Goal: Task Accomplishment & Management: Manage account settings

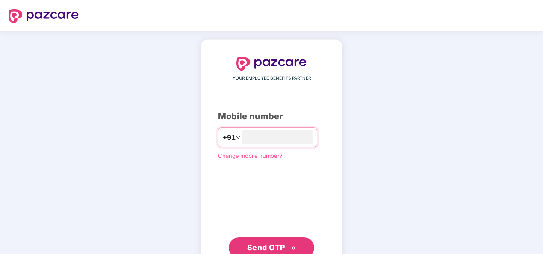
type input "**********"
click at [272, 243] on span "Send OTP" at bounding box center [266, 247] width 38 height 9
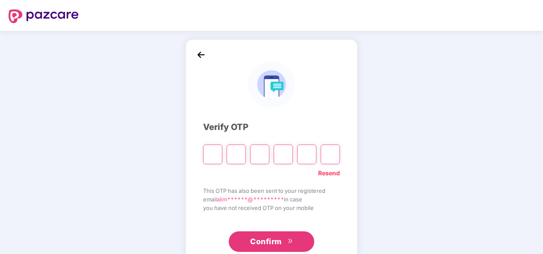
type input "*"
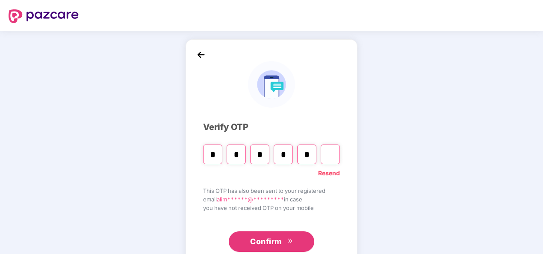
type input "*"
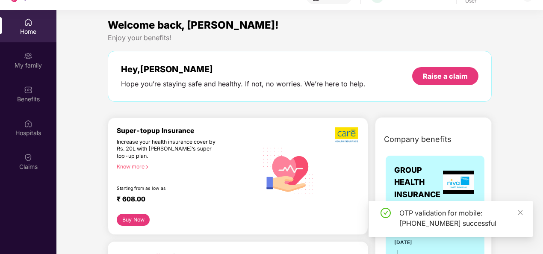
scroll to position [48, 0]
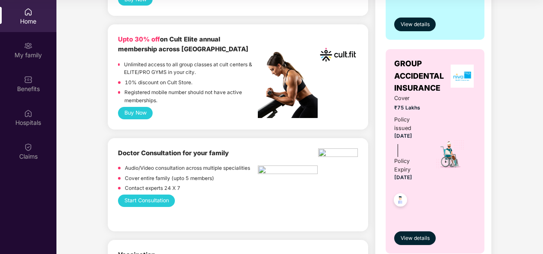
scroll to position [0, 0]
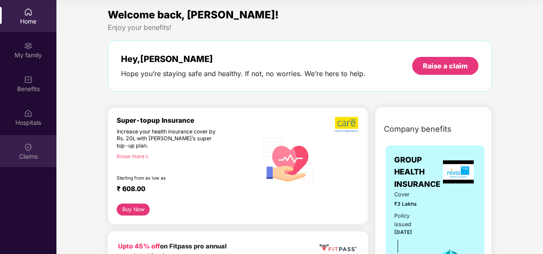
click at [30, 154] on div "Claims" at bounding box center [28, 156] width 56 height 9
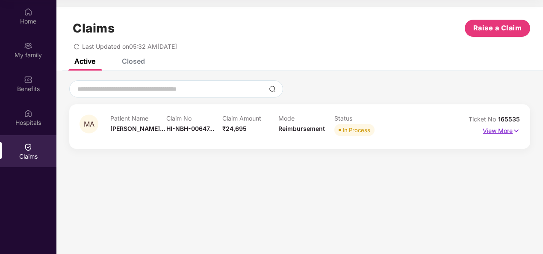
click at [490, 131] on p "View More" at bounding box center [501, 130] width 37 height 12
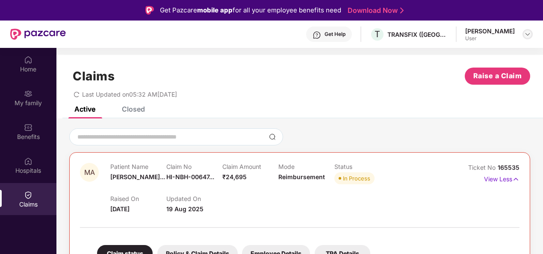
click at [529, 33] on img at bounding box center [527, 34] width 7 height 7
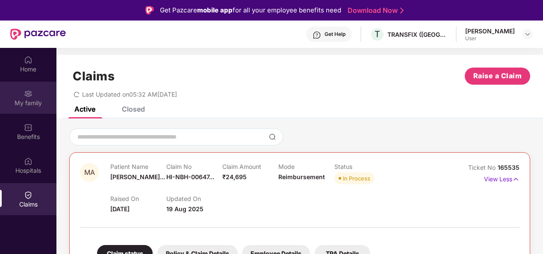
click at [37, 89] on div "My family" at bounding box center [28, 98] width 56 height 32
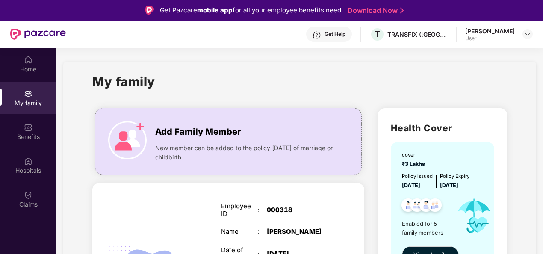
drag, startPoint x: 541, startPoint y: 143, endPoint x: 525, endPoint y: 113, distance: 33.7
click at [34, 66] on div "Home" at bounding box center [28, 69] width 56 height 9
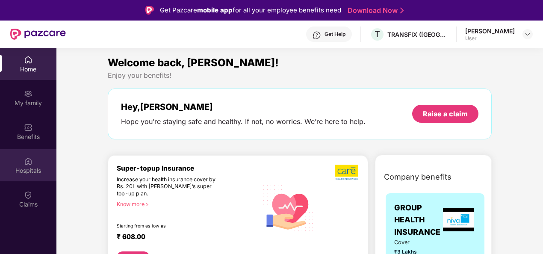
click at [36, 163] on div "Hospitals" at bounding box center [28, 165] width 56 height 32
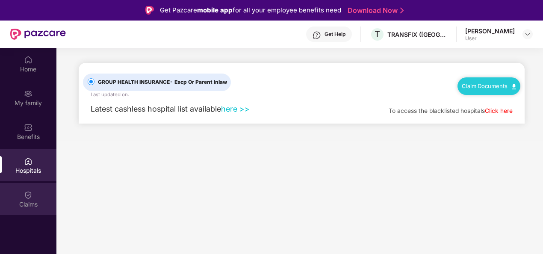
click at [24, 201] on div "Claims" at bounding box center [28, 204] width 56 height 9
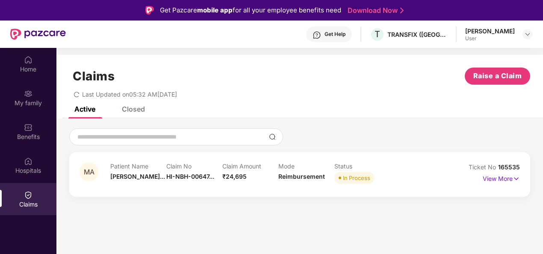
click at [325, 33] on div "Get Help" at bounding box center [335, 34] width 21 height 7
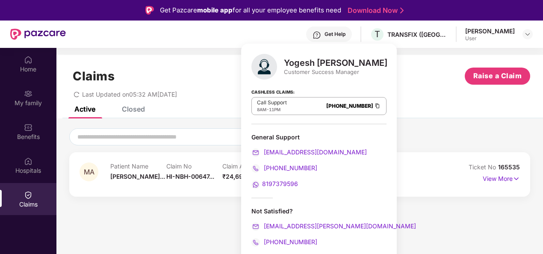
click at [275, 186] on span "8197379596" at bounding box center [280, 183] width 36 height 7
